Goal: Task Accomplishment & Management: Complete application form

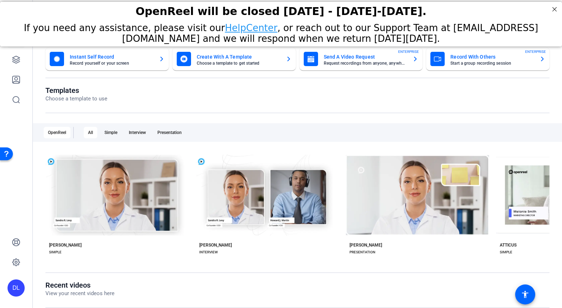
click at [359, 60] on mat-card-title "Send A Video Request" at bounding box center [364, 57] width 83 height 9
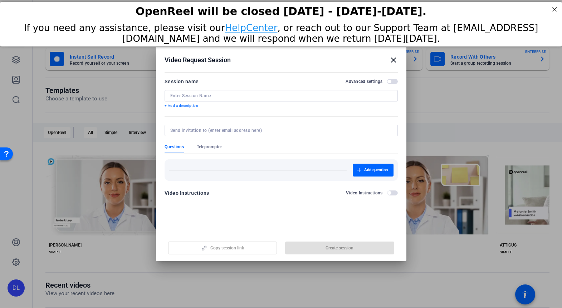
click at [391, 56] on mat-icon "close" at bounding box center [393, 60] width 9 height 9
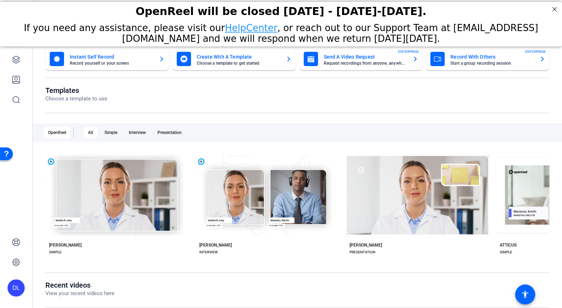
click at [359, 60] on mat-card-title "Send A Video Request" at bounding box center [364, 57] width 83 height 9
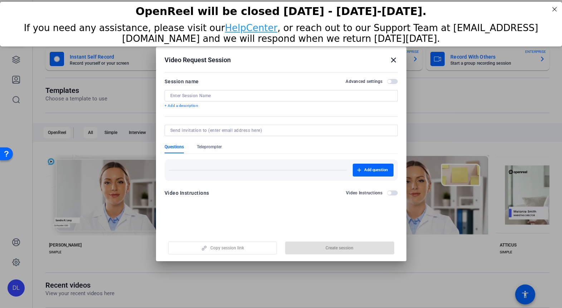
click at [216, 102] on div at bounding box center [280, 106] width 233 height 8
click at [205, 98] on input at bounding box center [281, 96] width 222 height 6
click at [186, 106] on div "Session name Advanced settings + Add a description" at bounding box center [280, 92] width 233 height 31
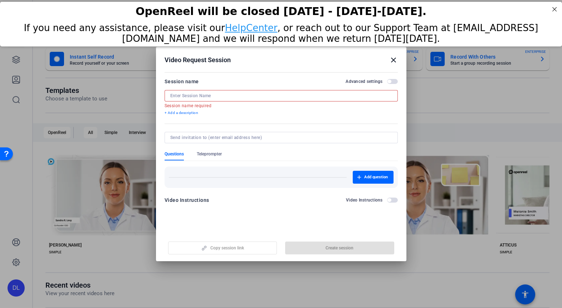
click at [197, 98] on input at bounding box center [281, 96] width 222 height 6
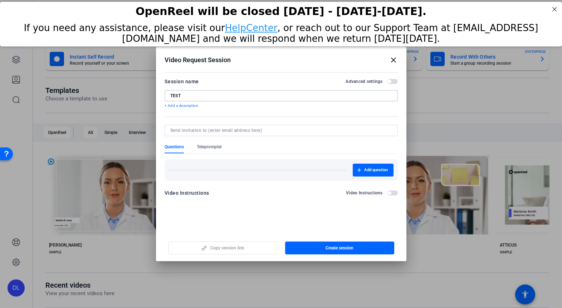
type input "TEST"
click at [179, 106] on p "+ Add a description" at bounding box center [280, 106] width 233 height 6
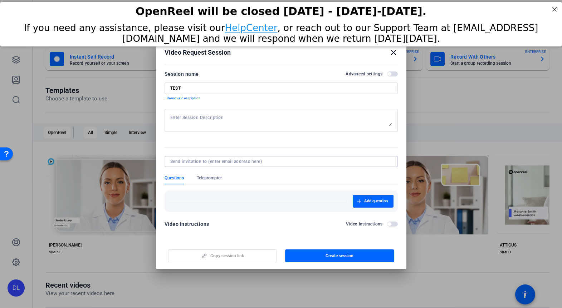
click at [213, 160] on input at bounding box center [279, 162] width 219 height 6
click at [185, 193] on div "Add question" at bounding box center [280, 201] width 233 height 21
click at [376, 199] on span "Add question" at bounding box center [376, 201] width 24 height 6
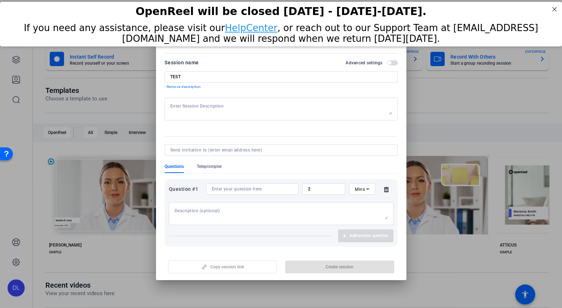
click at [222, 192] on div at bounding box center [252, 188] width 81 height 11
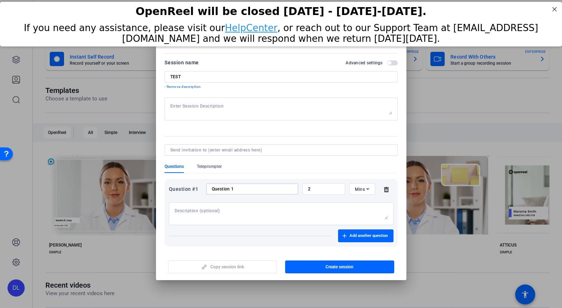
type input "Question 1"
click at [327, 189] on input "2" at bounding box center [324, 189] width 32 height 6
drag, startPoint x: 327, startPoint y: 189, endPoint x: 293, endPoint y: 184, distance: 34.7
click at [293, 184] on div "Question #1 Question 1 2 Mins" at bounding box center [281, 188] width 224 height 11
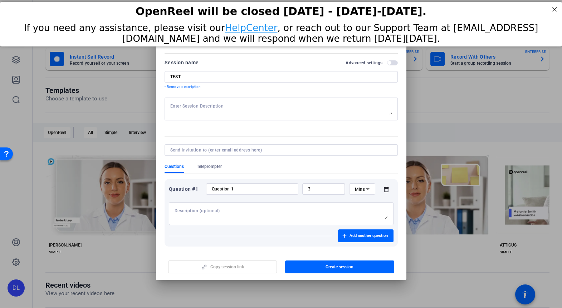
type input "3"
click at [368, 190] on icon at bounding box center [367, 189] width 9 height 9
click at [298, 210] on div at bounding box center [281, 154] width 562 height 308
click at [365, 188] on icon at bounding box center [367, 189] width 9 height 9
click at [362, 237] on span "No Time Limit" at bounding box center [362, 245] width 14 height 26
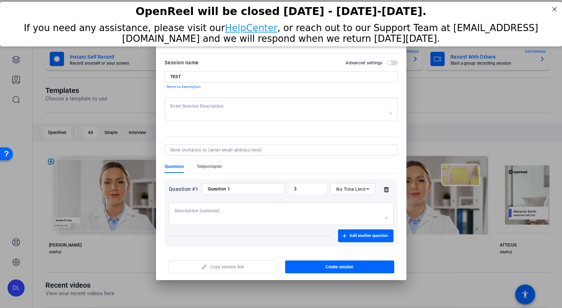
click at [201, 217] on textarea at bounding box center [280, 213] width 213 height 11
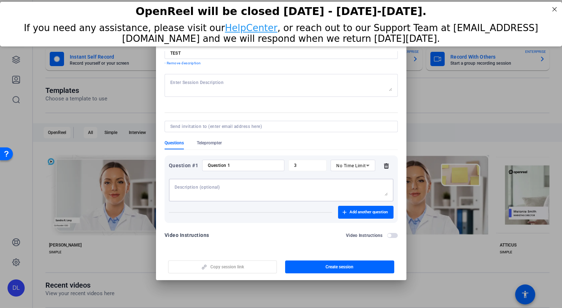
click at [390, 235] on span "button" at bounding box center [389, 236] width 4 height 4
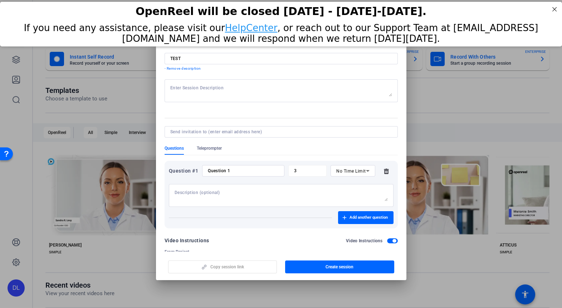
scroll to position [0, 0]
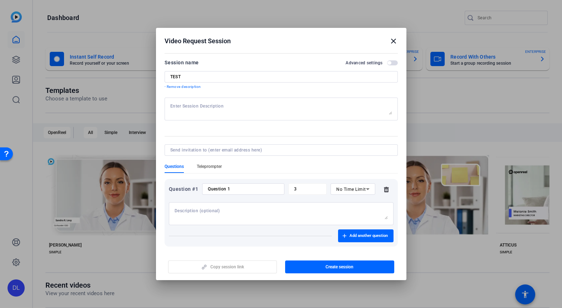
click at [209, 165] on span "Teleprompter" at bounding box center [209, 167] width 25 height 6
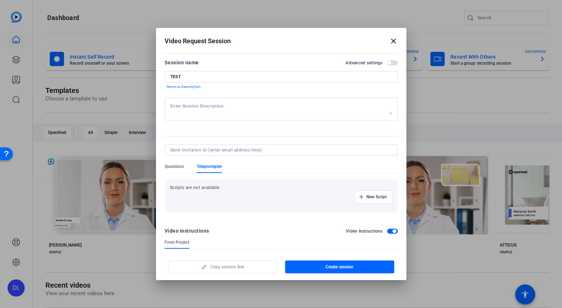
click at [163, 161] on mat-dialog-content "Session name Advanced settings TEST - Remove description Questions Teleprompter…" at bounding box center [281, 151] width 250 height 200
click at [180, 168] on span "Questions" at bounding box center [173, 167] width 19 height 6
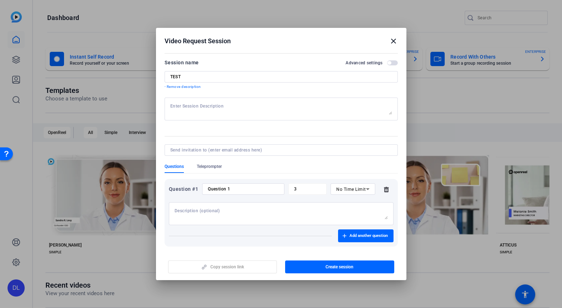
click at [391, 38] on mat-icon "close" at bounding box center [393, 41] width 9 height 9
